Goal: Task Accomplishment & Management: Manage account settings

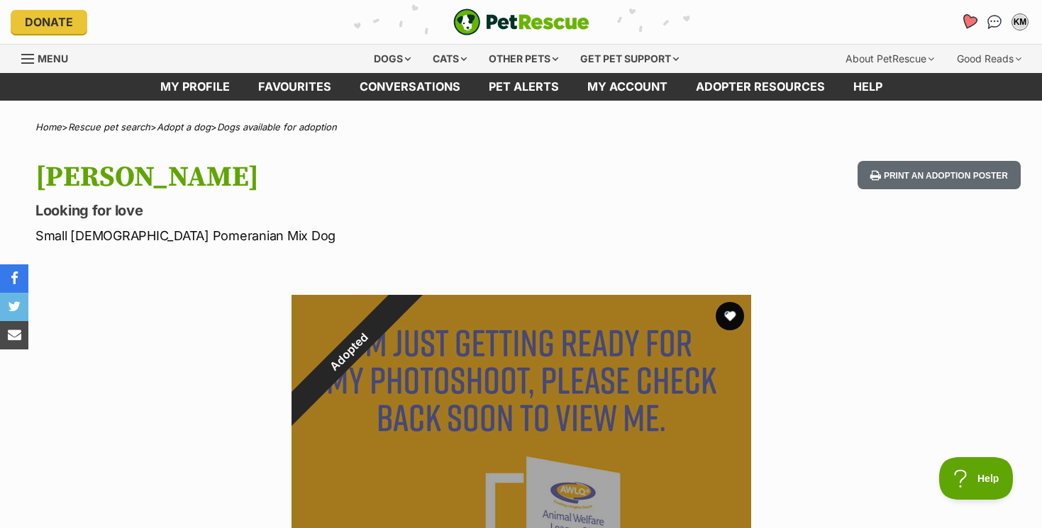
click at [970, 18] on icon "Favourites" at bounding box center [968, 21] width 17 height 16
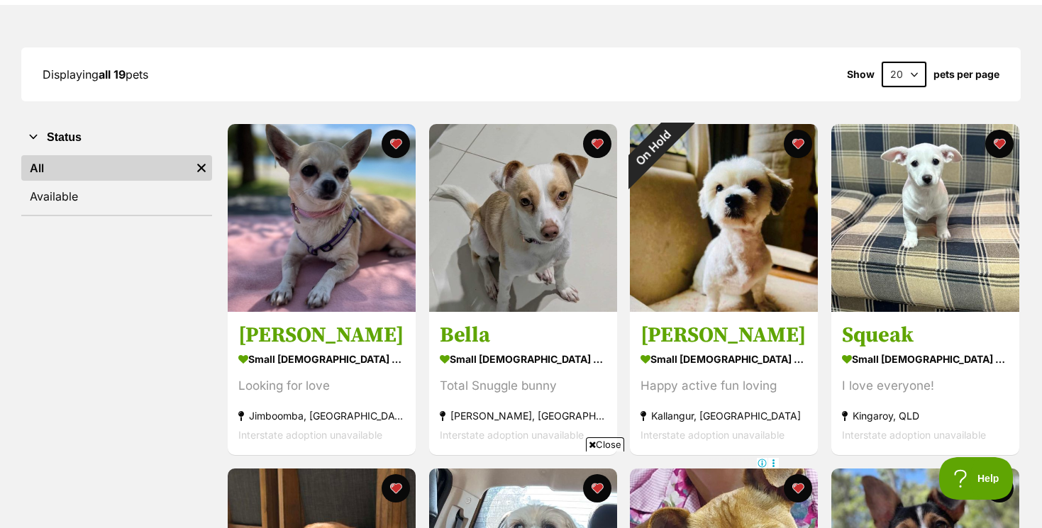
scroll to position [167, 0]
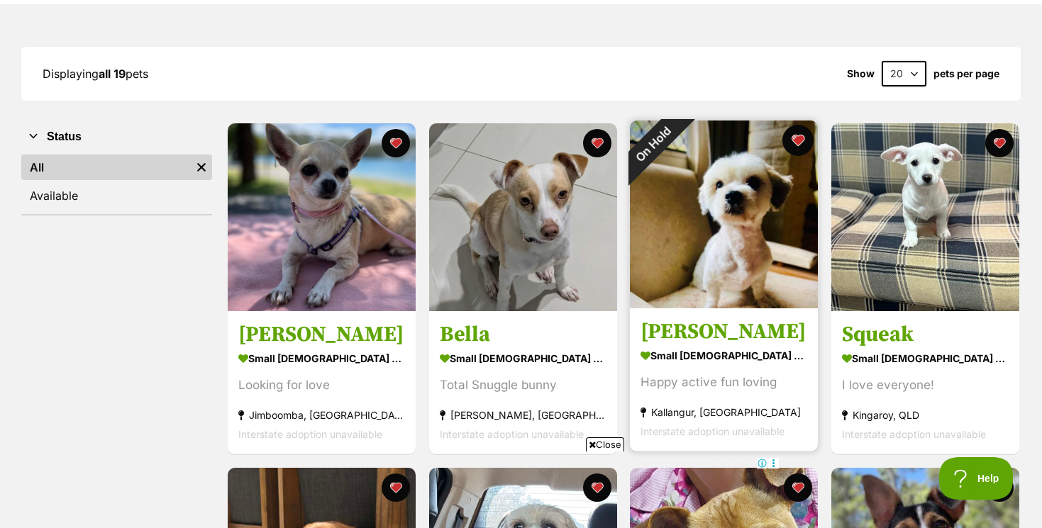
click at [798, 138] on button "favourite" at bounding box center [797, 140] width 31 height 31
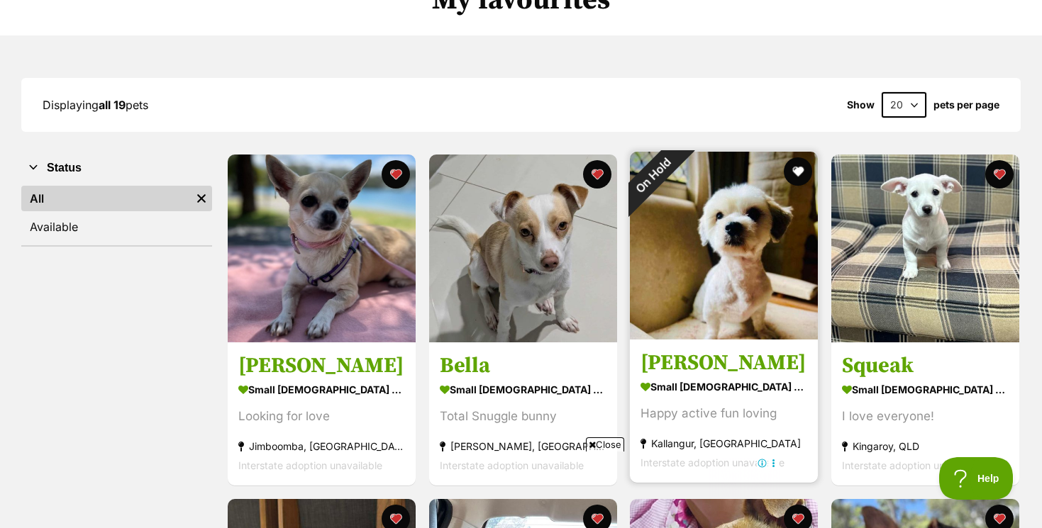
scroll to position [0, 0]
